Goal: Navigation & Orientation: Find specific page/section

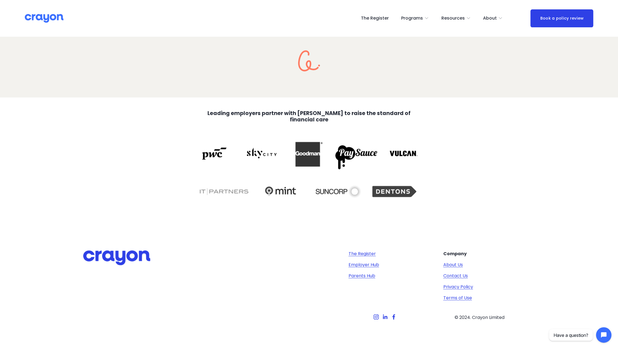
scroll to position [1092, 0]
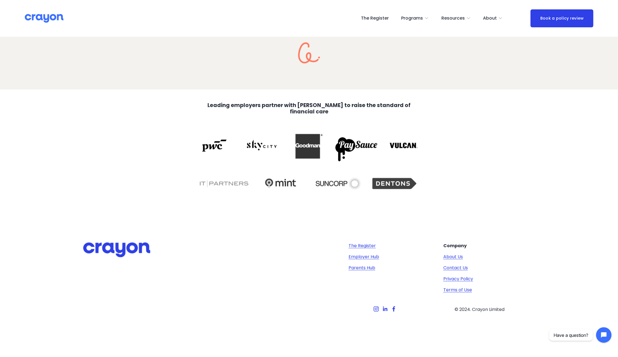
click at [320, 105] on strong "Leading employers partner with [PERSON_NAME] to raise the standard of financial…" at bounding box center [309, 108] width 204 height 14
click at [300, 106] on strong "Leading employers partner with [PERSON_NAME] to raise the standard of financial…" at bounding box center [309, 108] width 204 height 14
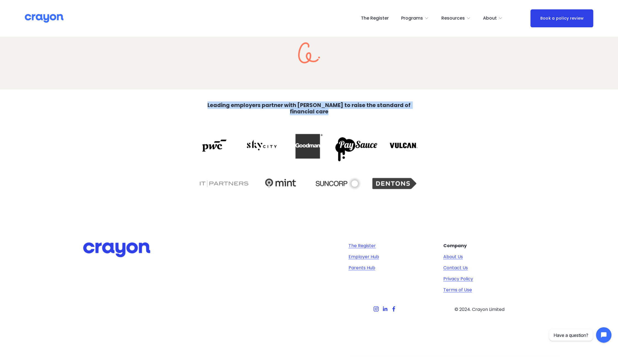
drag, startPoint x: 300, startPoint y: 106, endPoint x: 279, endPoint y: 107, distance: 21.3
click at [279, 107] on strong "Leading employers partner with [PERSON_NAME] to raise the standard of financial…" at bounding box center [309, 108] width 204 height 14
click at [0, 0] on span "Pulse: Annual Financial Health Check" at bounding box center [0, 0] width 0 height 0
click at [0, 0] on span "Restart: Redundancy" at bounding box center [0, 0] width 0 height 0
